Goal: Transaction & Acquisition: Purchase product/service

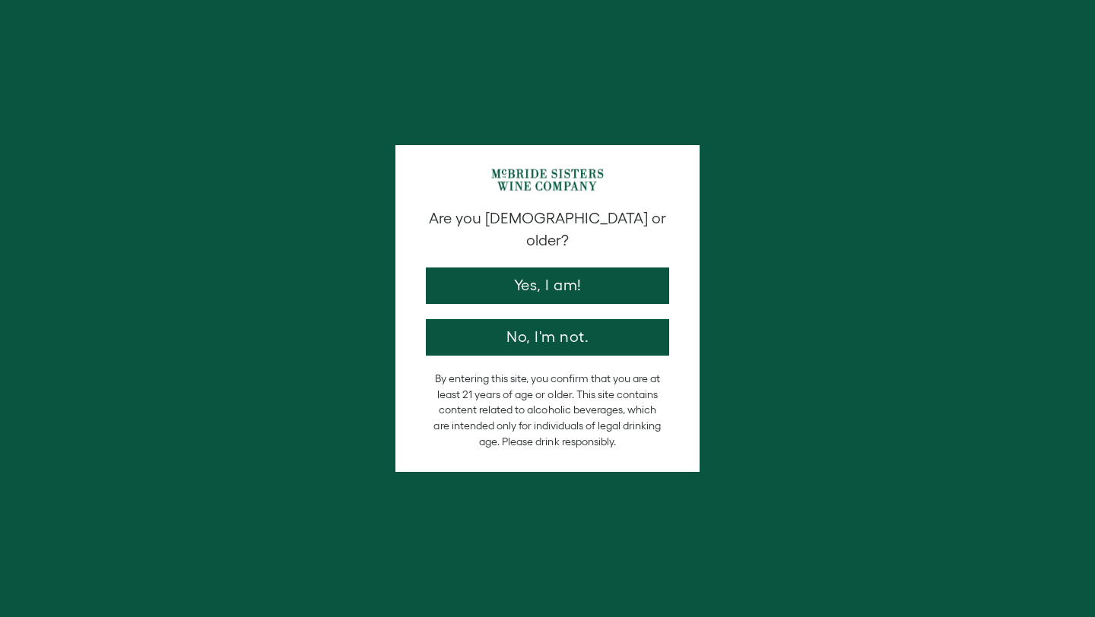
click at [535, 282] on div "Are you 21 years old or older? Yes, I am! No, I'm not." at bounding box center [547, 282] width 258 height 148
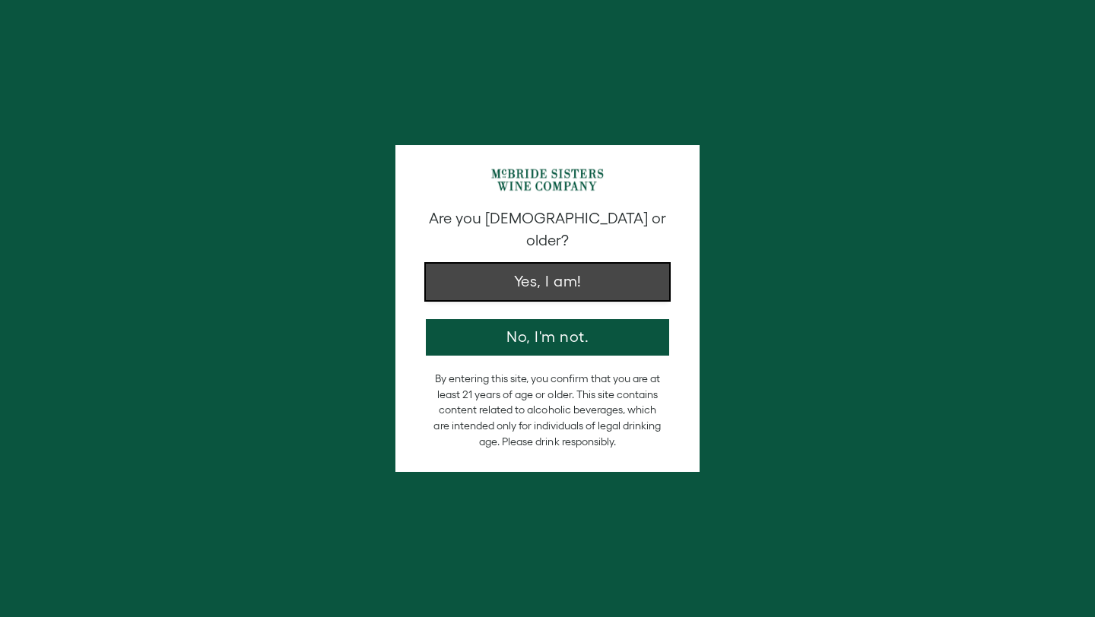
click at [533, 277] on button "Yes, I am!" at bounding box center [547, 282] width 243 height 36
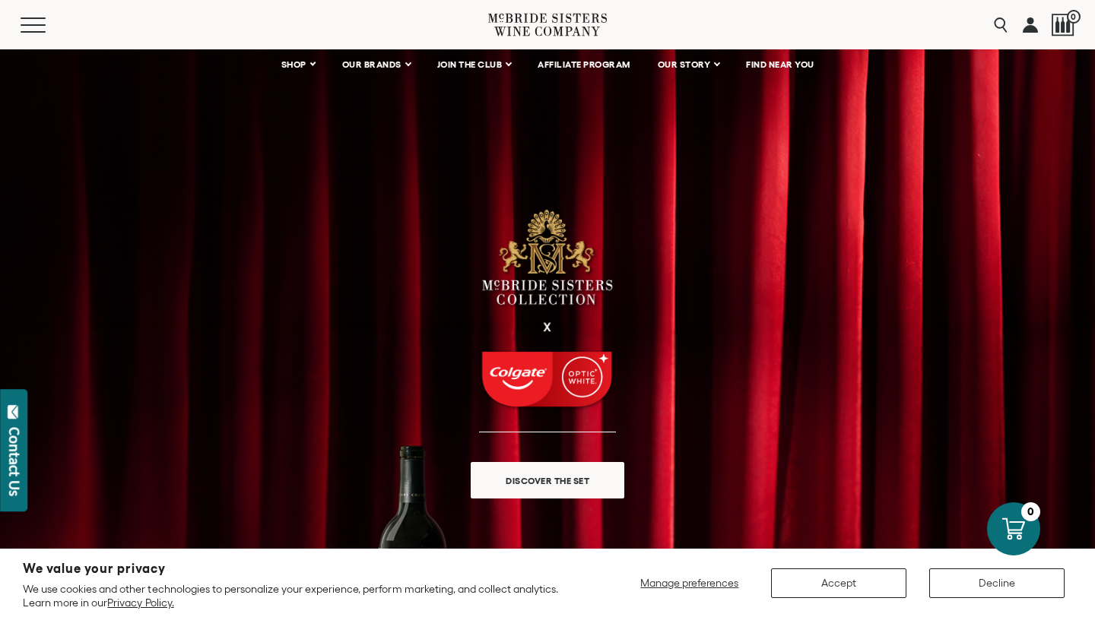
click at [538, 25] on icon at bounding box center [547, 24] width 119 height 43
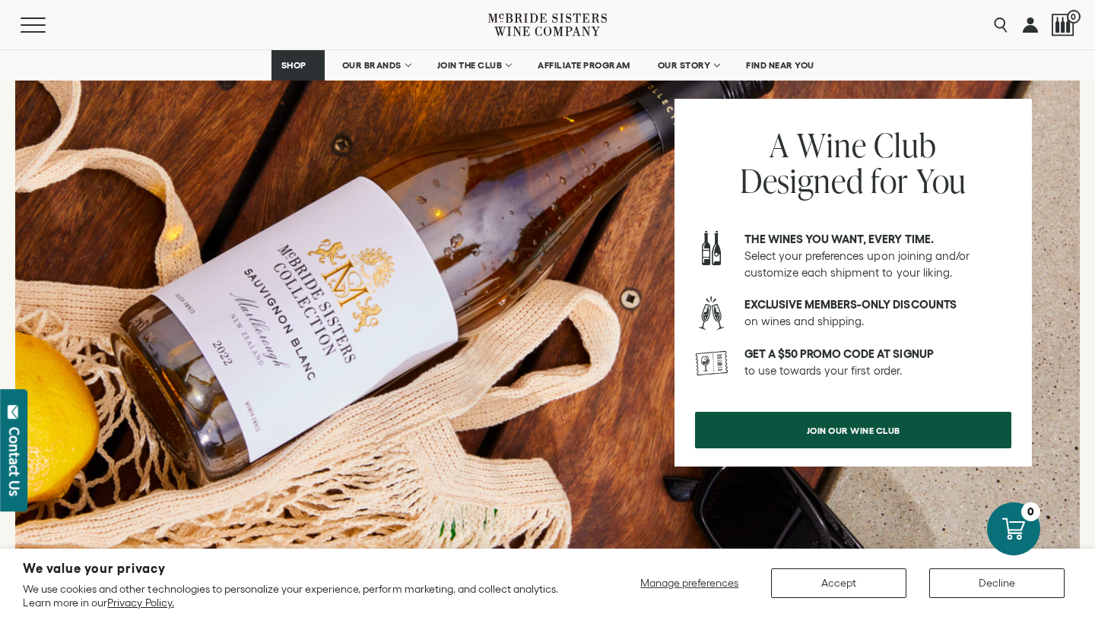
scroll to position [1899, 0]
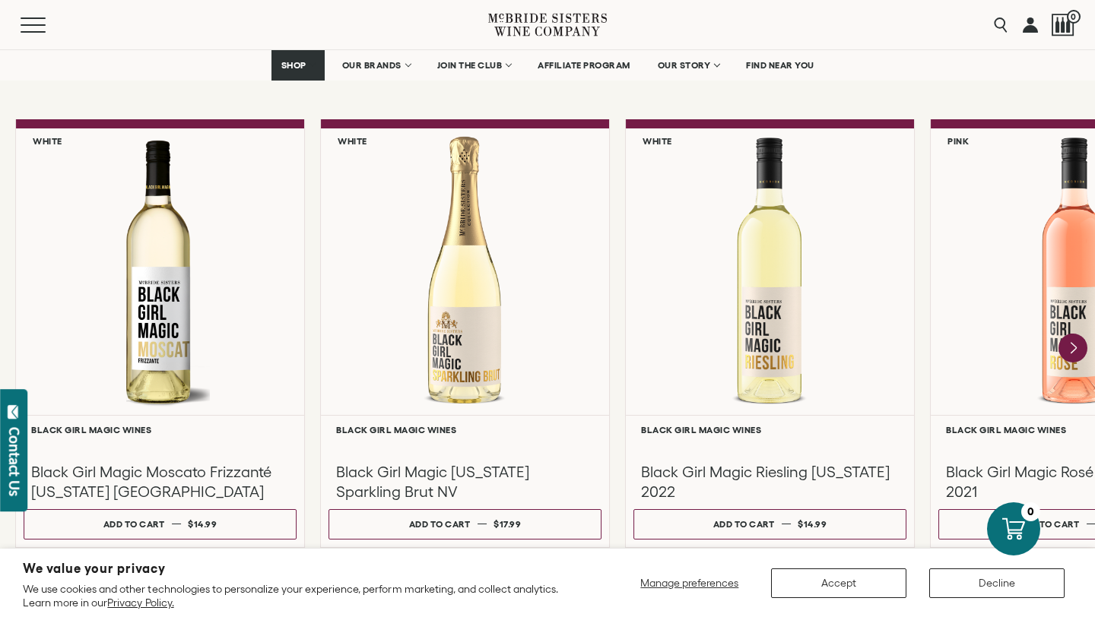
scroll to position [1299, 0]
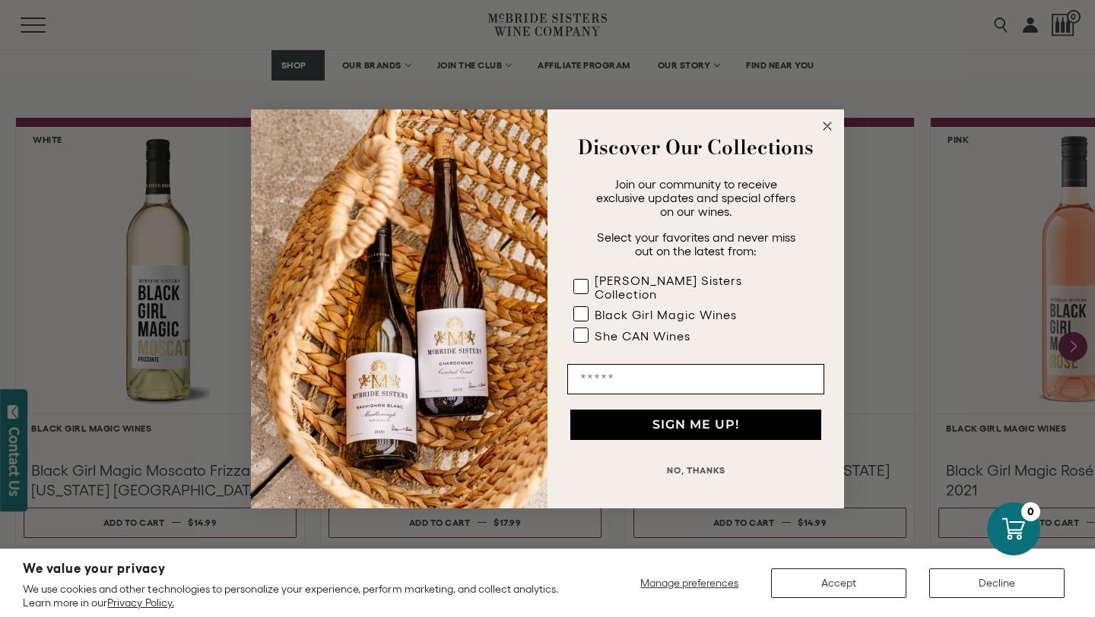
click at [704, 64] on div "Close dialog Discover Our Collections Join our community to receive exclusive u…" at bounding box center [547, 308] width 1095 height 617
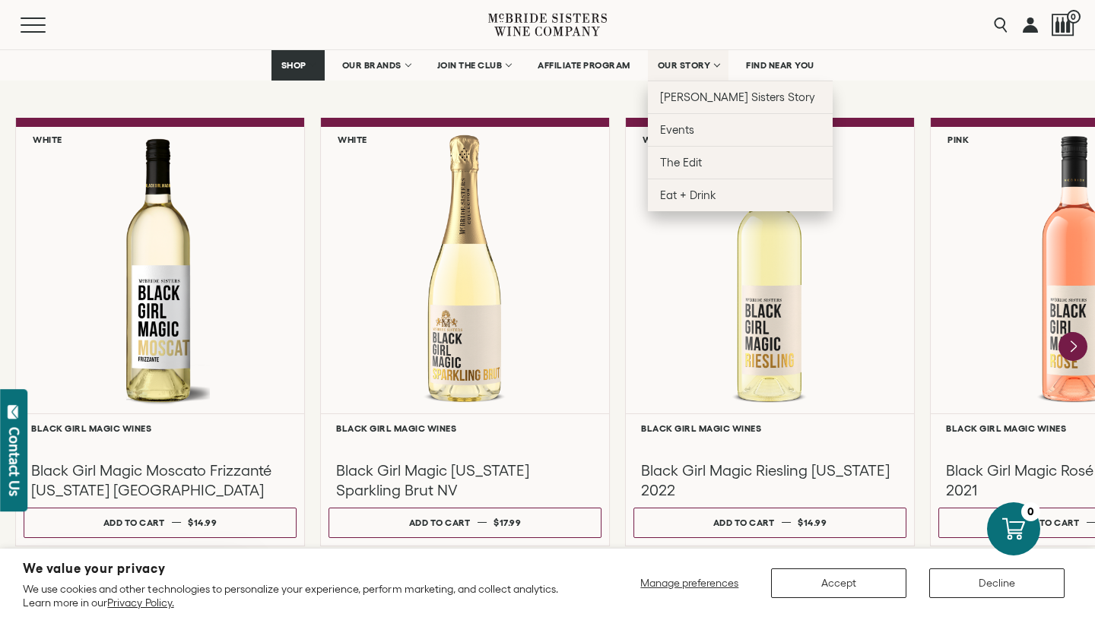
click at [697, 67] on span "OUR STORY" at bounding box center [684, 65] width 53 height 11
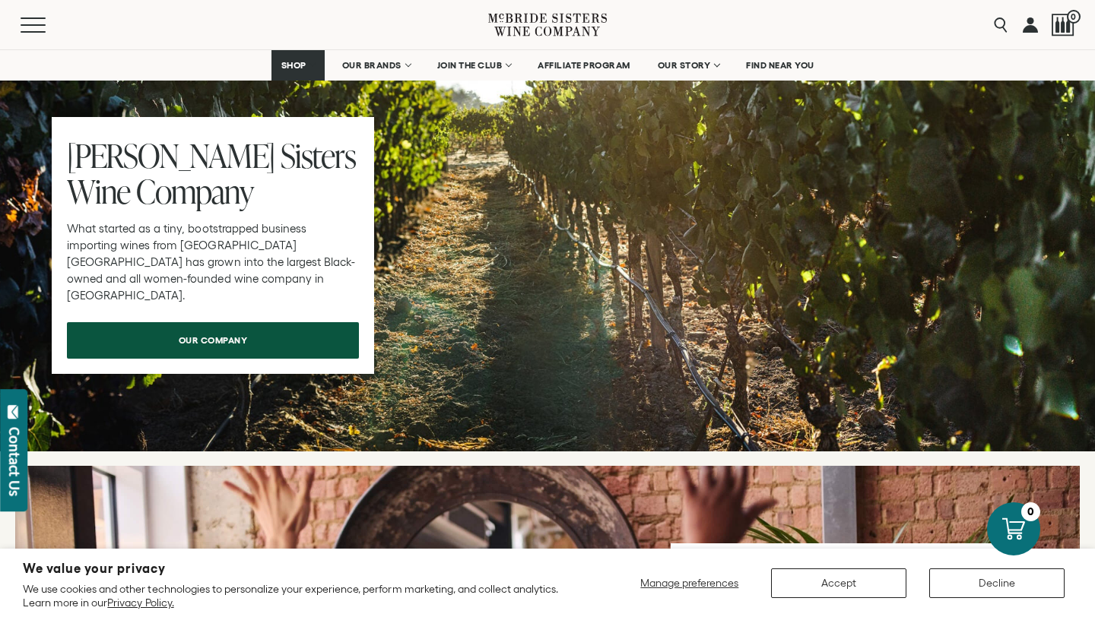
scroll to position [4748, 0]
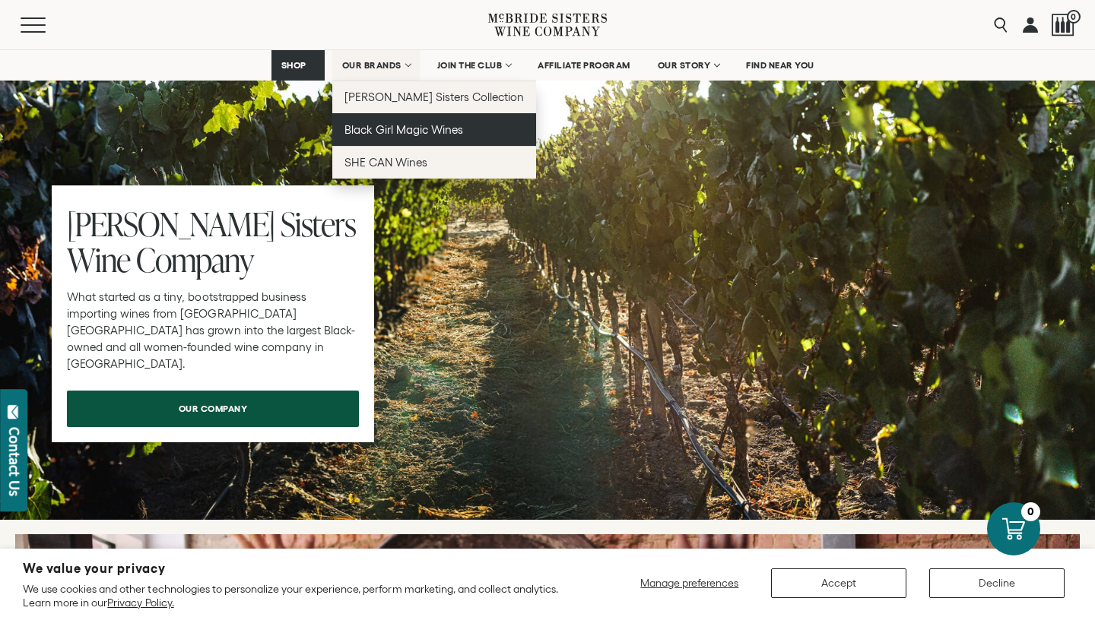
click at [396, 124] on span "Black Girl Magic Wines" at bounding box center [403, 129] width 119 height 13
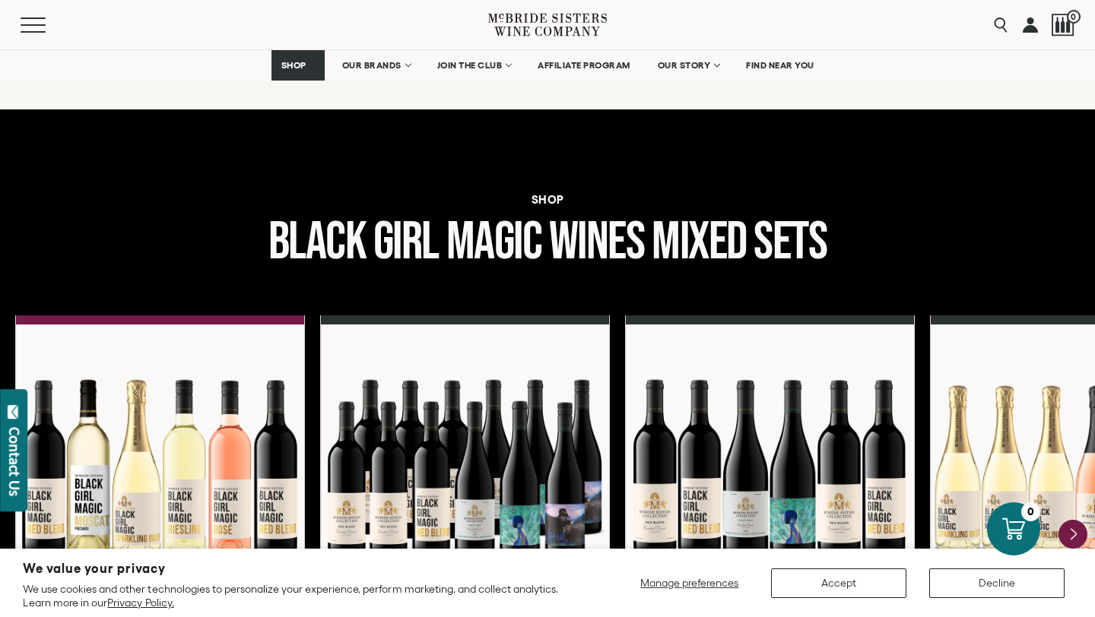
scroll to position [1269, 0]
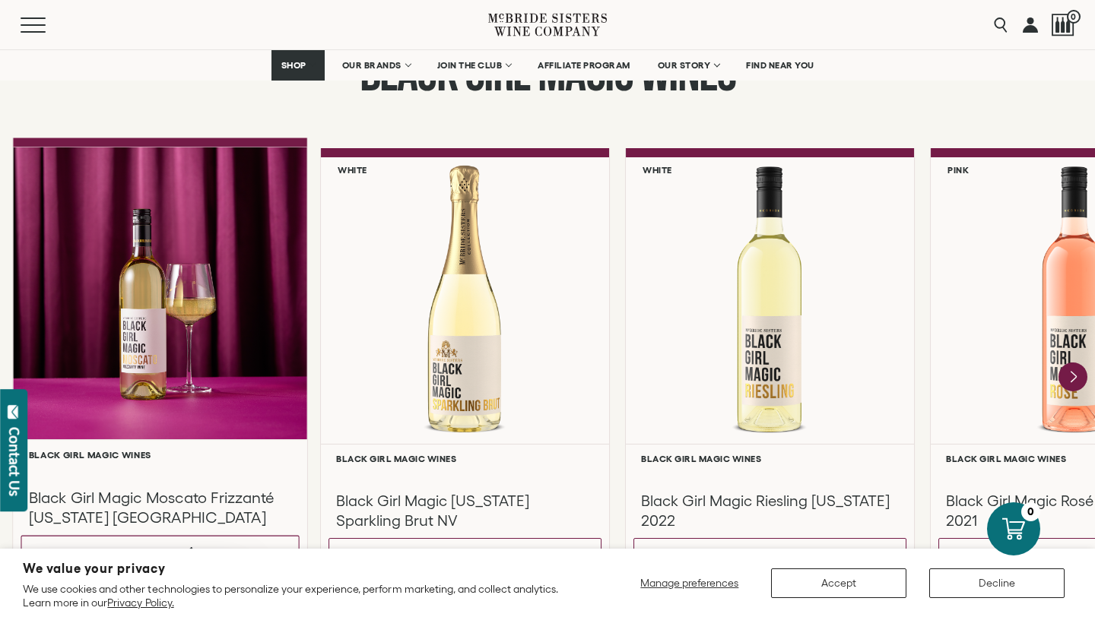
click at [248, 328] on div at bounding box center [160, 293] width 294 height 293
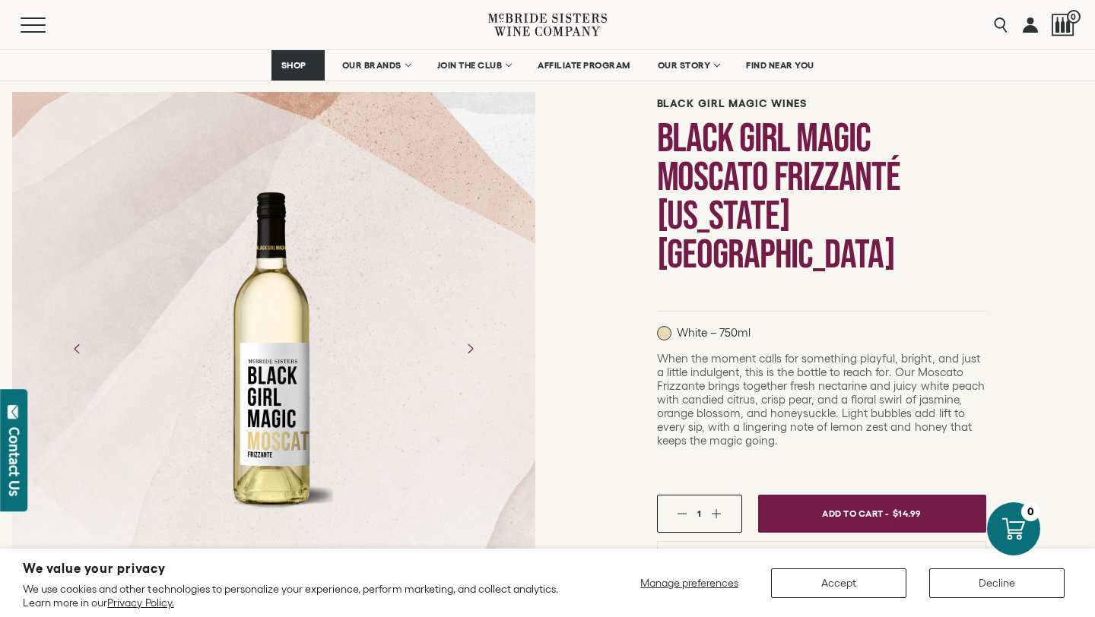
scroll to position [113, 0]
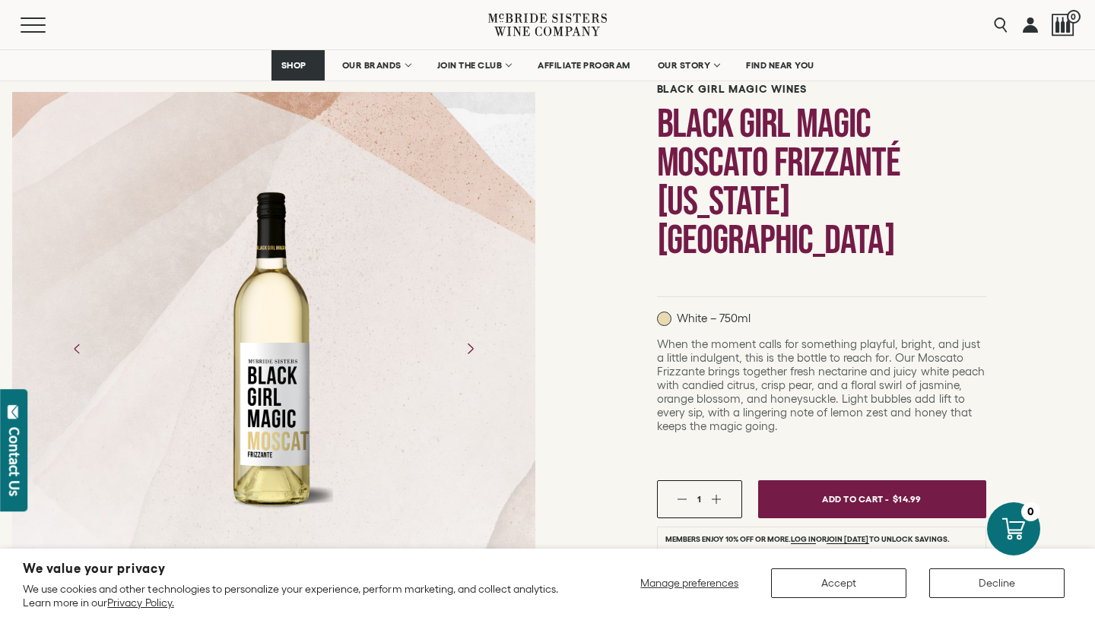
click at [481, 350] on icon "Next" at bounding box center [469, 348] width 27 height 27
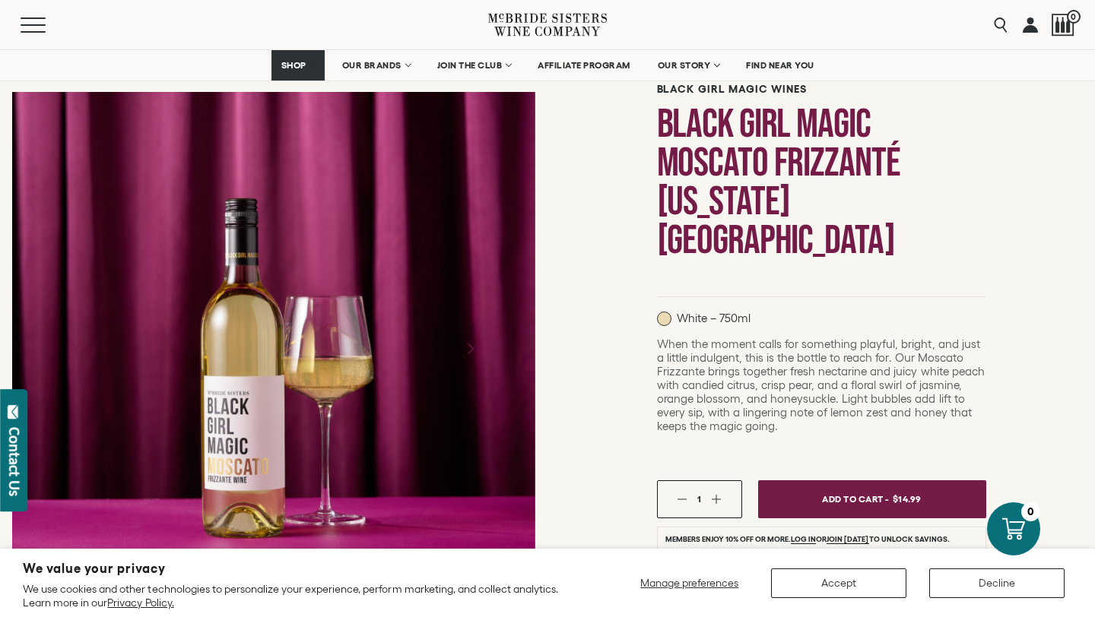
click at [478, 349] on icon "Next" at bounding box center [469, 348] width 27 height 27
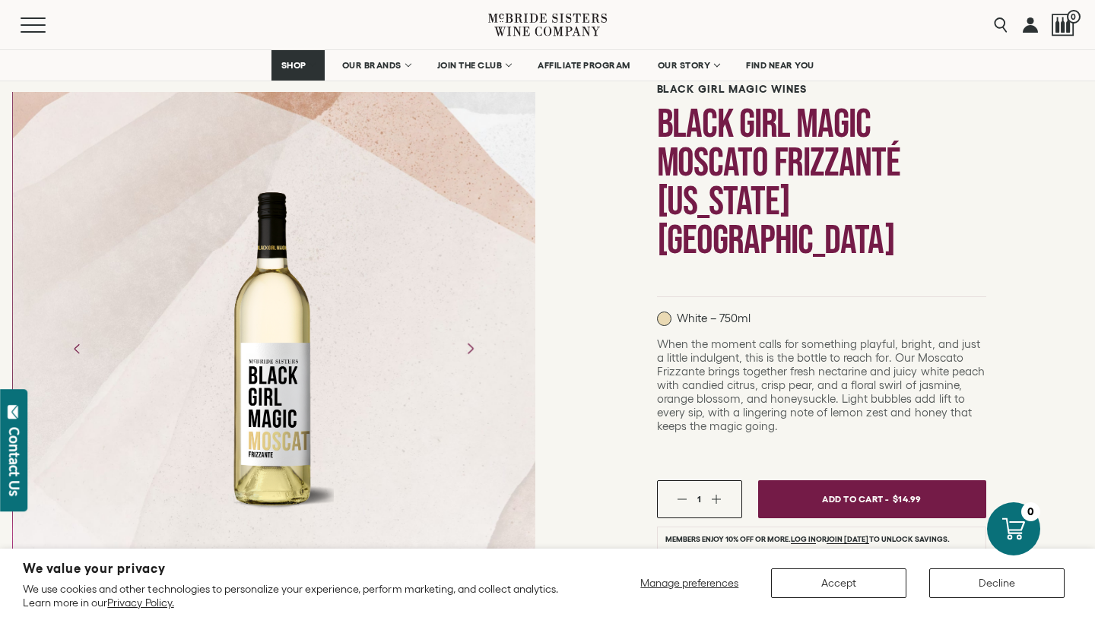
click at [478, 349] on icon "Next" at bounding box center [469, 348] width 27 height 27
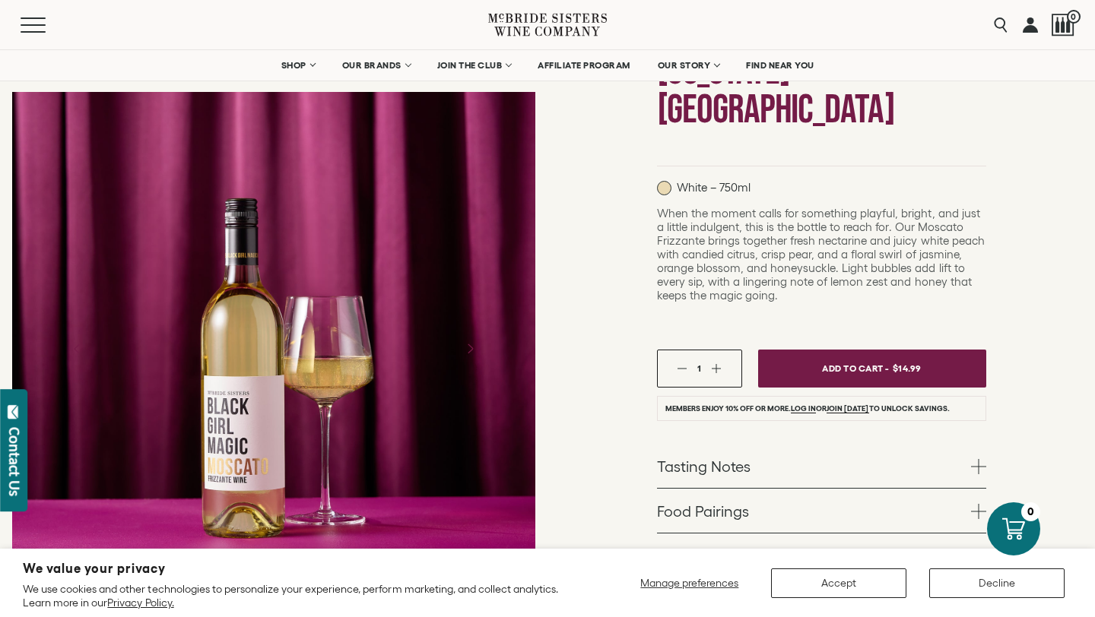
scroll to position [0, 0]
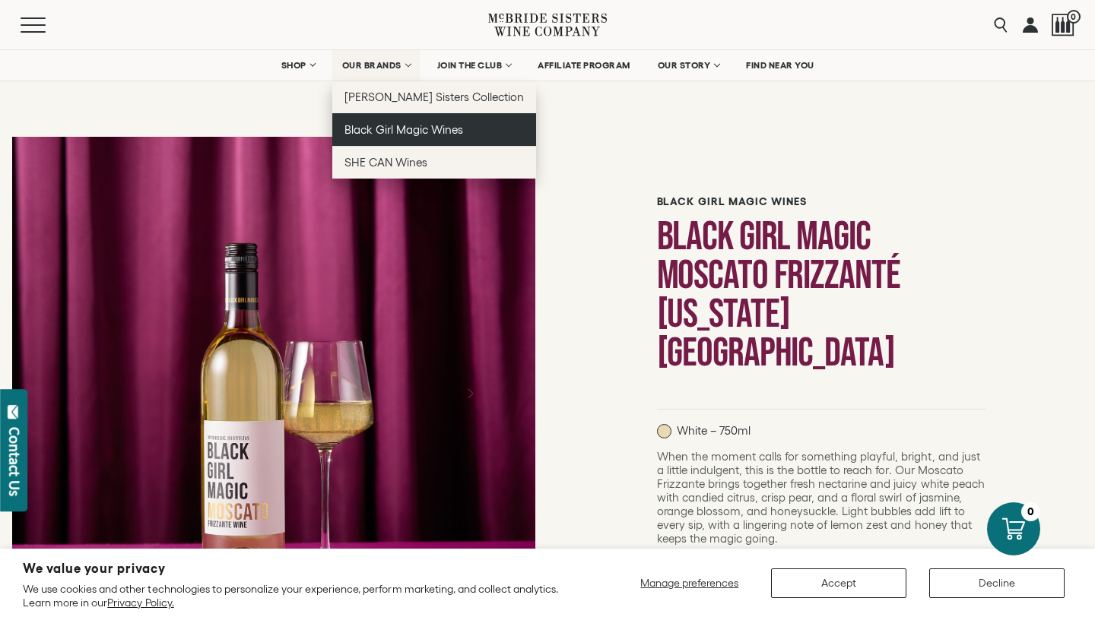
click at [363, 130] on span "Black Girl Magic Wines" at bounding box center [403, 129] width 119 height 13
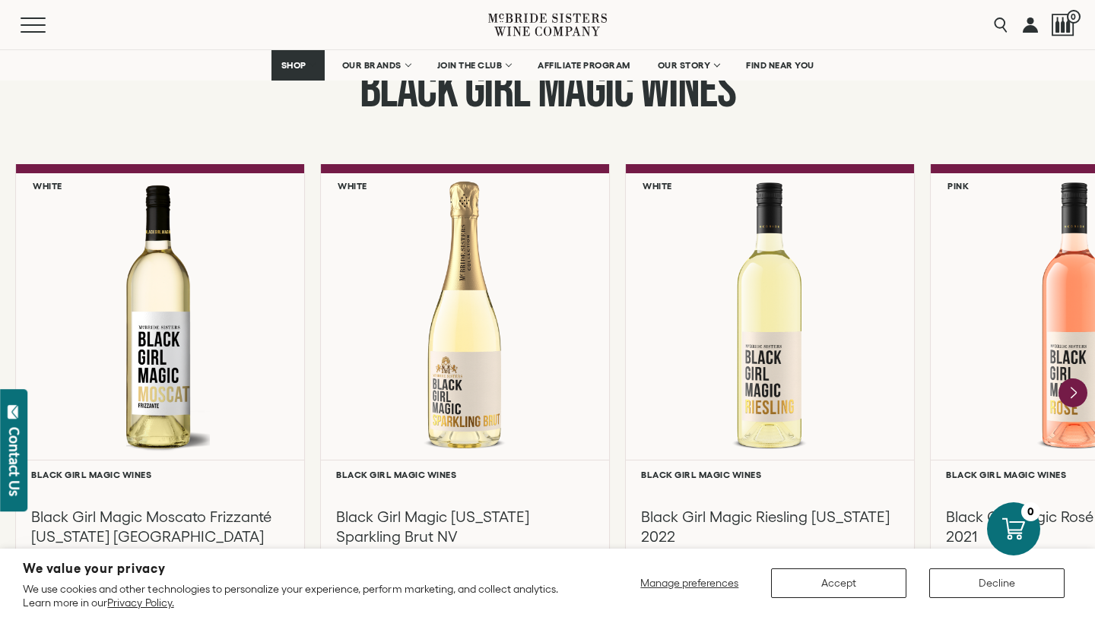
scroll to position [1238, 0]
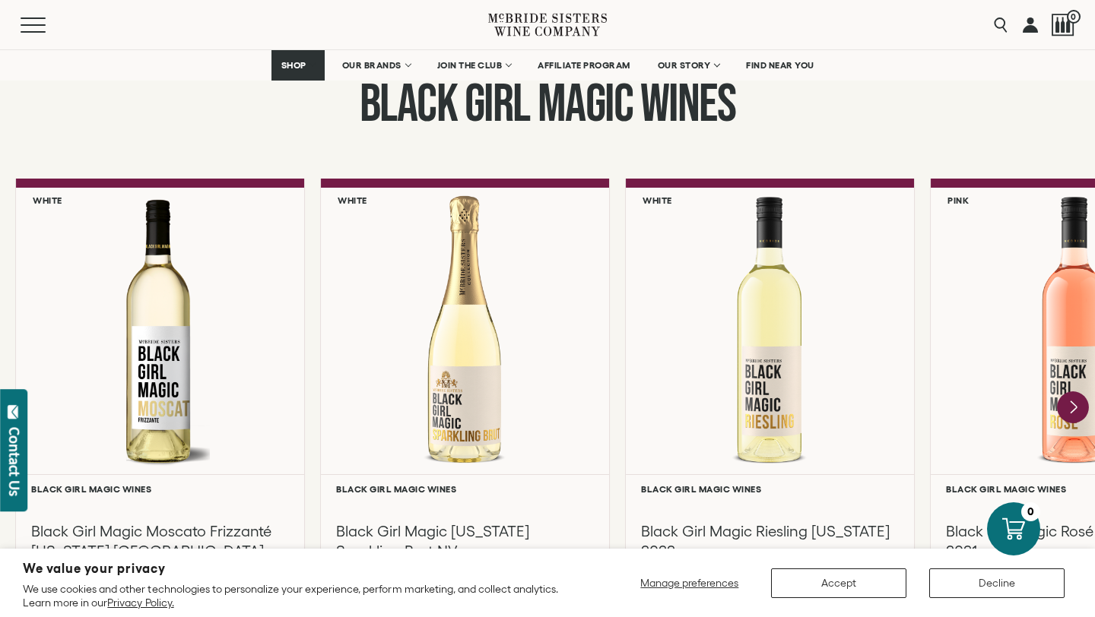
click at [1070, 392] on icon "Next" at bounding box center [1073, 408] width 32 height 32
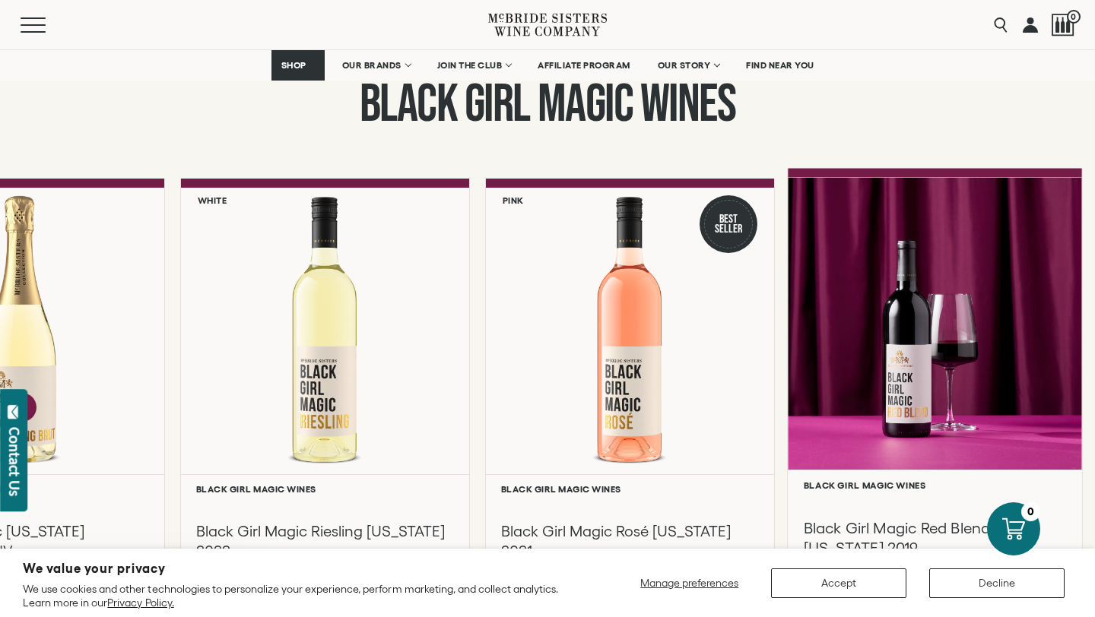
click at [1069, 404] on div at bounding box center [935, 323] width 294 height 293
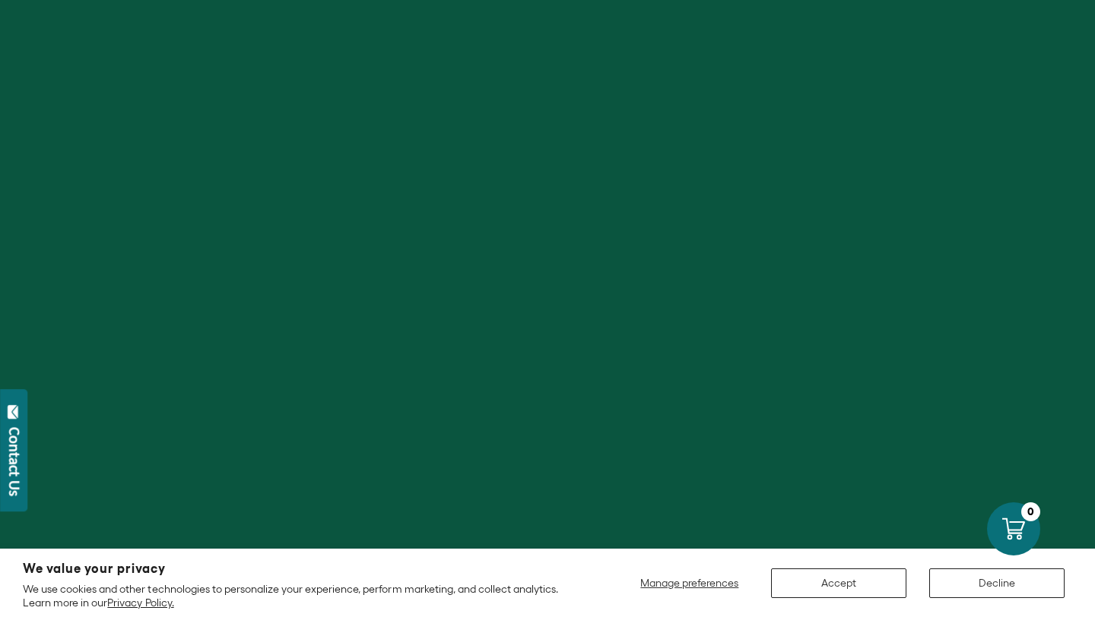
scroll to position [1238, 0]
